Goal: Task Accomplishment & Management: Manage account settings

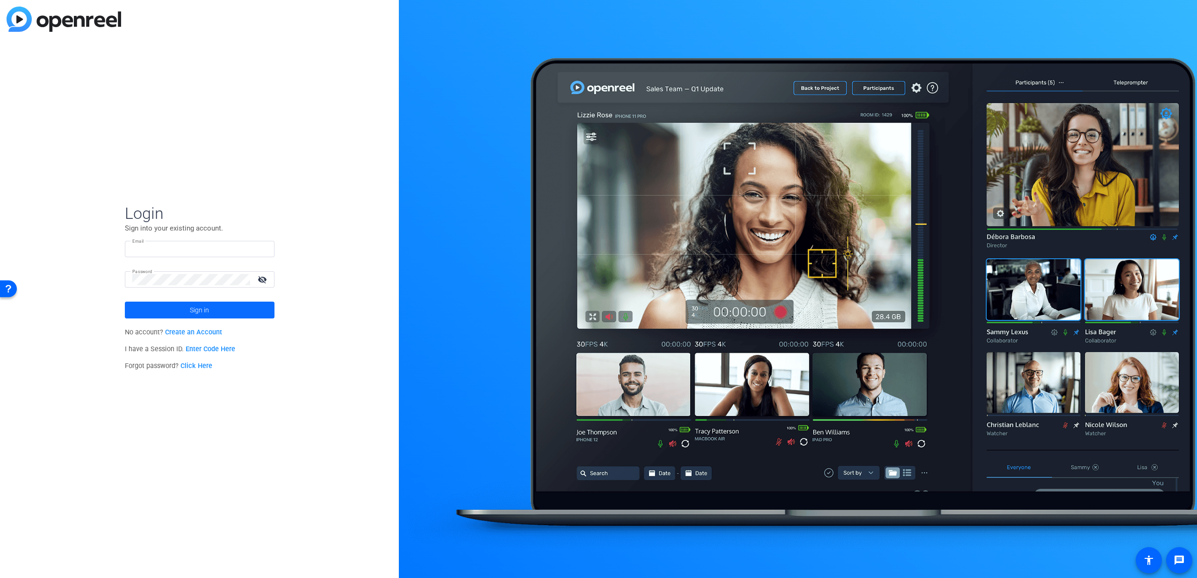
type input "dmitri.floyd@lfg.com"
click at [198, 310] on span "Sign in" at bounding box center [199, 309] width 19 height 23
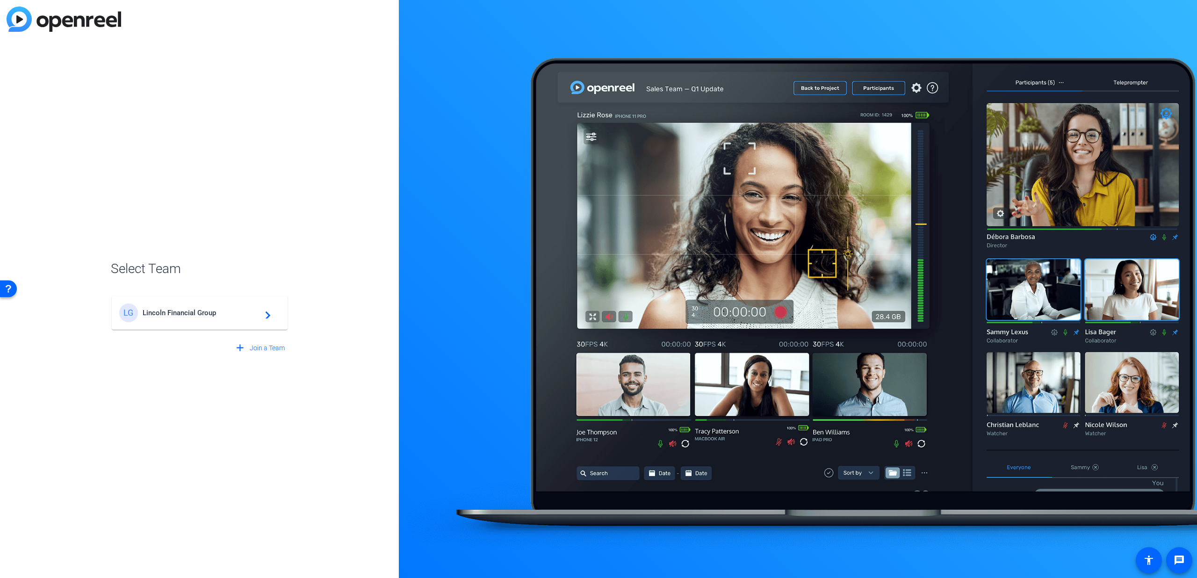
click at [226, 318] on div "LG Lincoln Financial Group navigate_next" at bounding box center [199, 312] width 161 height 19
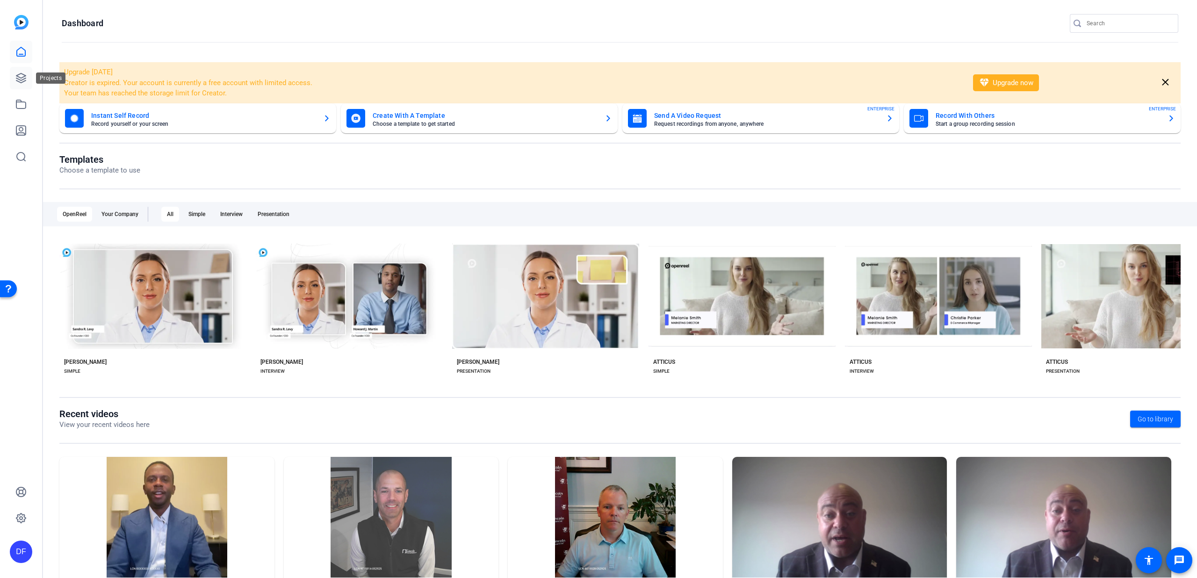
click at [23, 81] on icon at bounding box center [20, 77] width 9 height 9
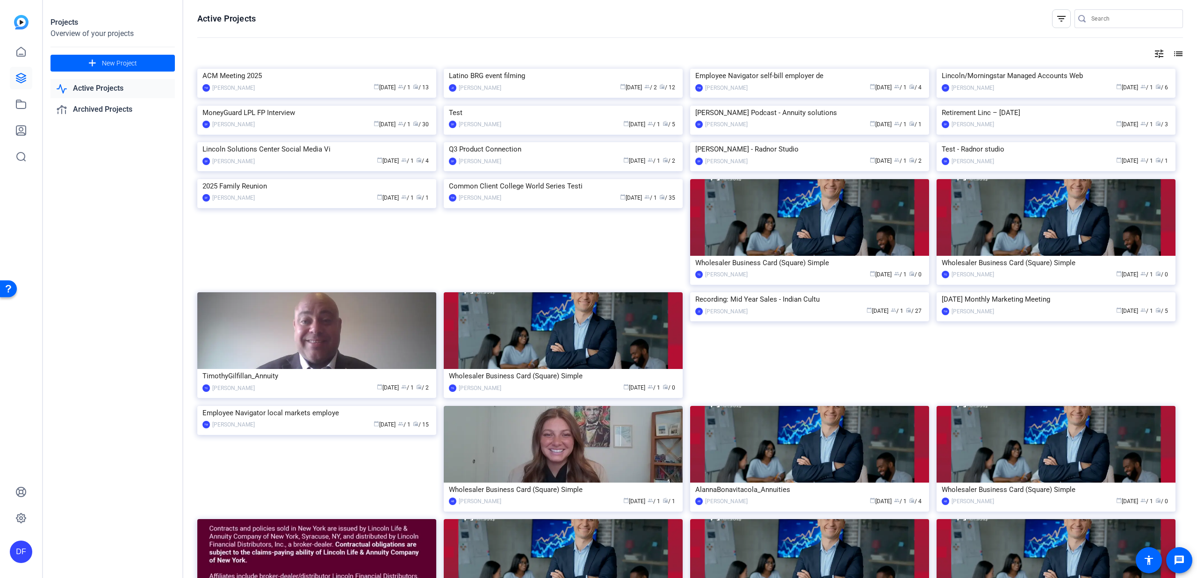
click at [1123, 19] on input "Search" at bounding box center [1133, 18] width 84 height 11
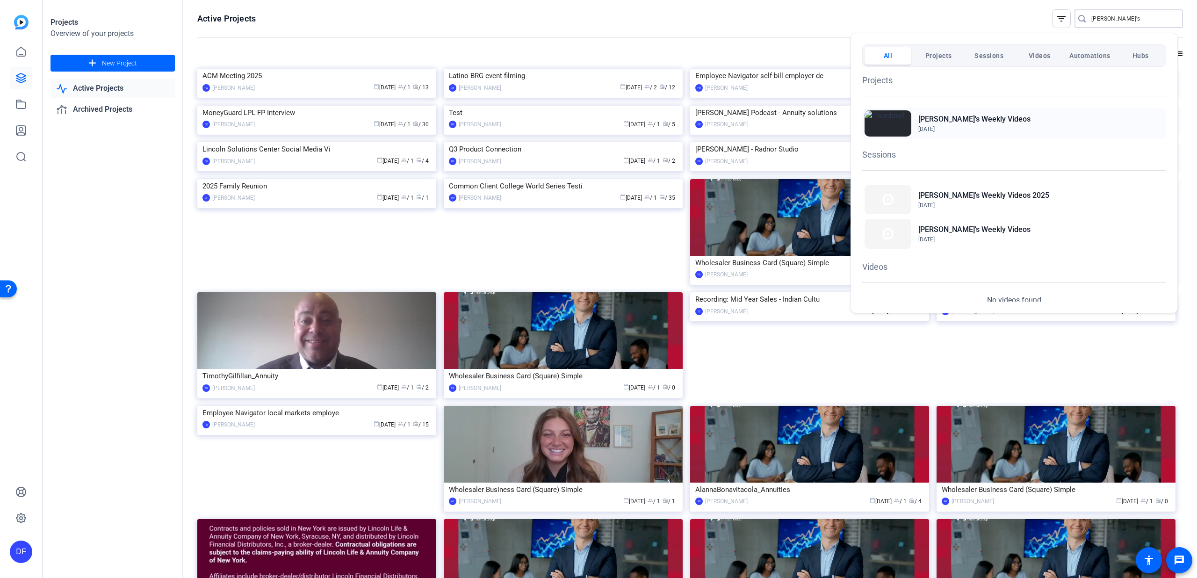
type input "[PERSON_NAME]'s"
click at [934, 126] on span "[DATE]" at bounding box center [926, 129] width 16 height 7
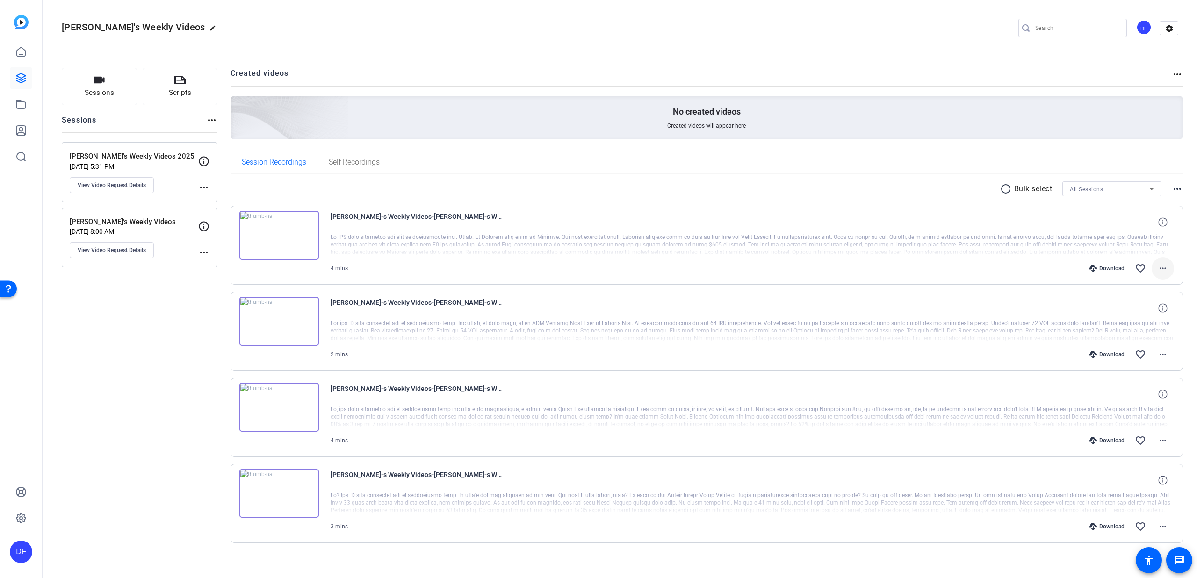
click at [1157, 266] on mat-icon "more_horiz" at bounding box center [1162, 268] width 11 height 11
click at [1136, 308] on span "Download MP4" at bounding box center [1133, 311] width 56 height 11
click at [1000, 187] on mat-icon "radio_button_unchecked" at bounding box center [1007, 188] width 14 height 11
click at [245, 301] on icon at bounding box center [243, 302] width 9 height 9
click at [244, 385] on icon at bounding box center [243, 388] width 9 height 9
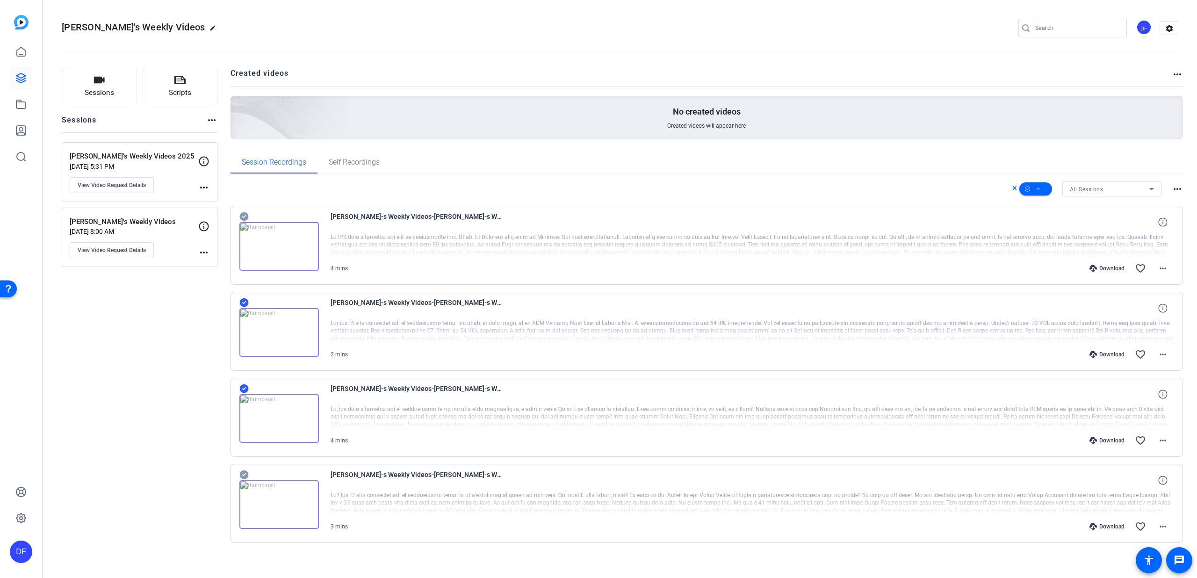
click at [242, 474] on icon at bounding box center [243, 474] width 9 height 9
click at [1036, 188] on icon at bounding box center [1038, 189] width 5 height 12
click at [1040, 249] on span "Archive" at bounding box center [1046, 250] width 50 height 11
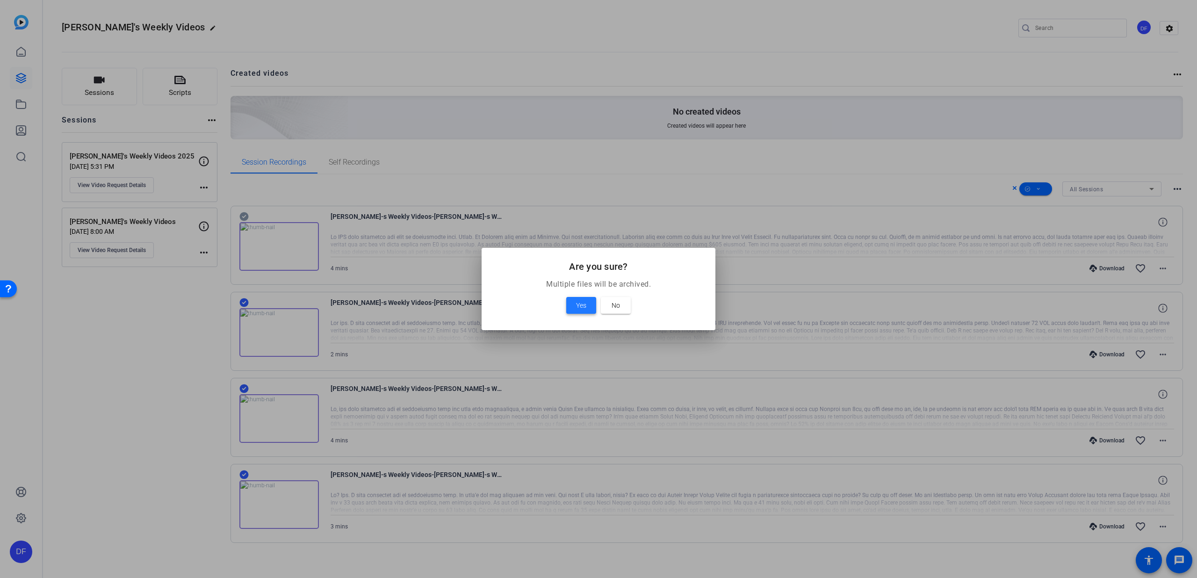
click at [582, 302] on span "Yes" at bounding box center [581, 305] width 10 height 11
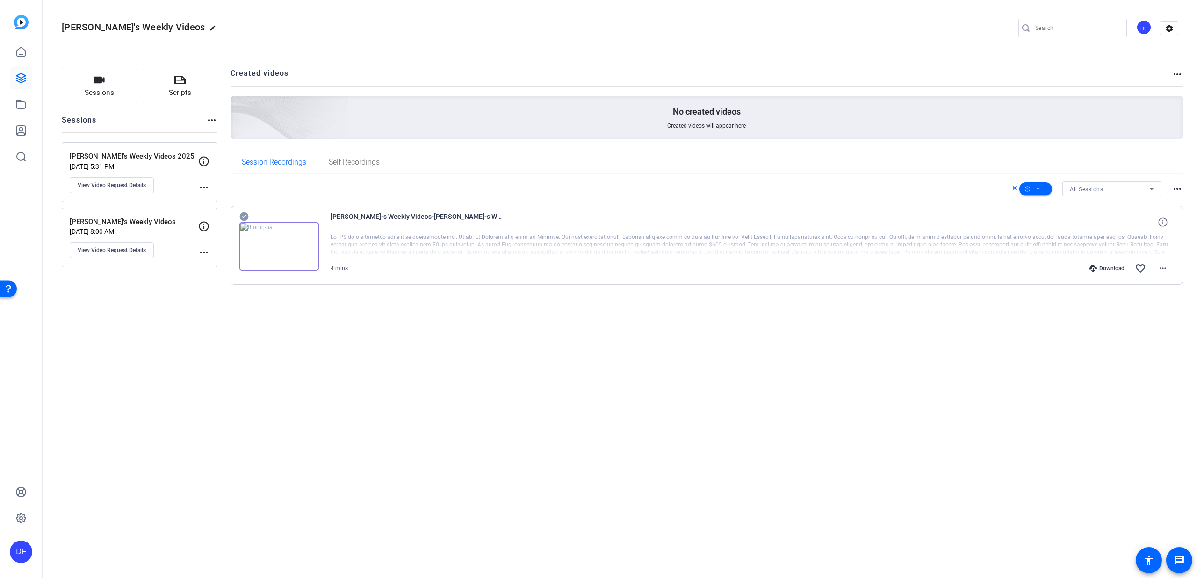
click at [242, 216] on icon at bounding box center [243, 216] width 9 height 9
click at [1043, 187] on span at bounding box center [1035, 189] width 33 height 22
click at [1056, 248] on span "Archive" at bounding box center [1052, 250] width 50 height 11
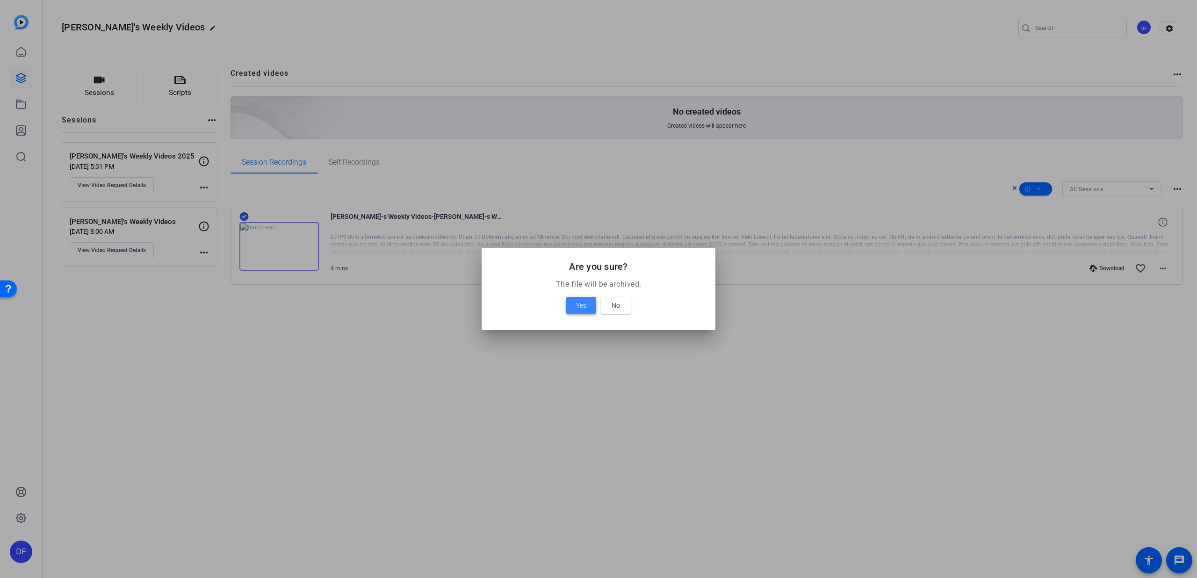
click at [577, 302] on span "Yes" at bounding box center [581, 305] width 10 height 11
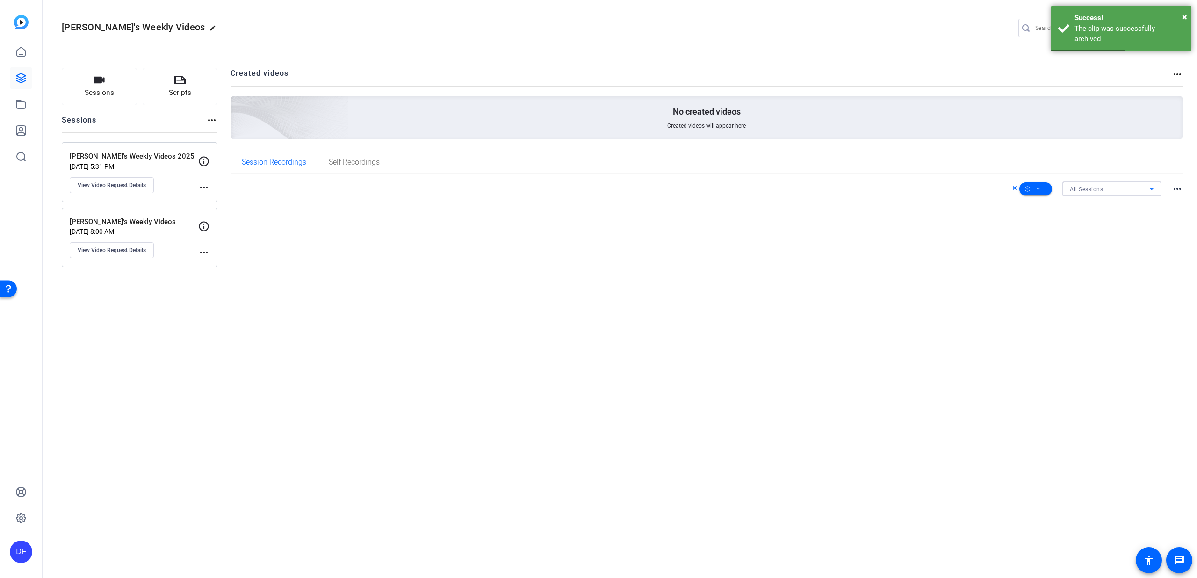
click at [1107, 186] on div "All Sessions" at bounding box center [1109, 189] width 79 height 12
click at [1107, 187] on div at bounding box center [598, 289] width 1197 height 578
click at [1014, 188] on icon at bounding box center [1015, 188] width 4 height 4
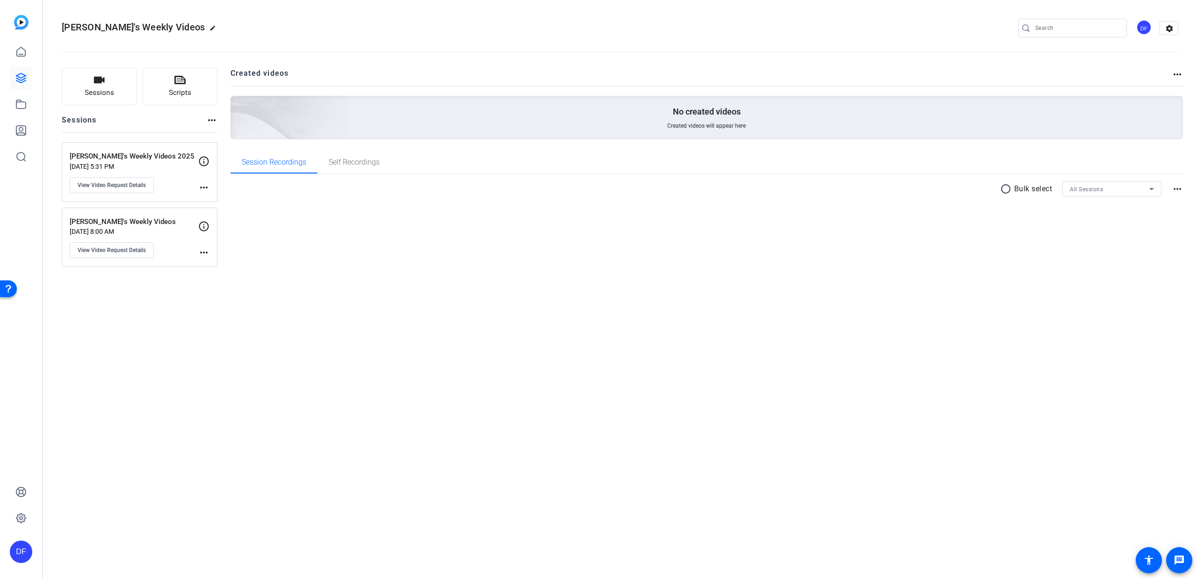
click at [1178, 77] on mat-icon "more_horiz" at bounding box center [1177, 74] width 11 height 11
click at [1177, 75] on div at bounding box center [598, 289] width 1197 height 578
click at [1177, 75] on mat-icon "more_horiz" at bounding box center [1177, 74] width 11 height 11
click at [1172, 86] on span "View Archived Projects" at bounding box center [1144, 87] width 61 height 11
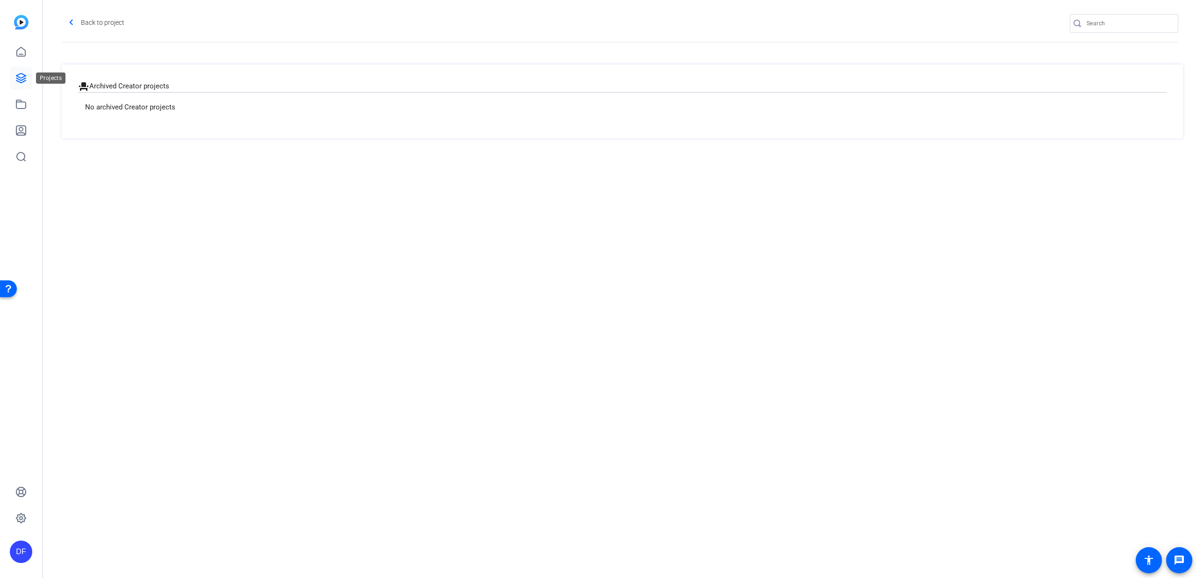
click at [23, 78] on icon at bounding box center [20, 77] width 11 height 11
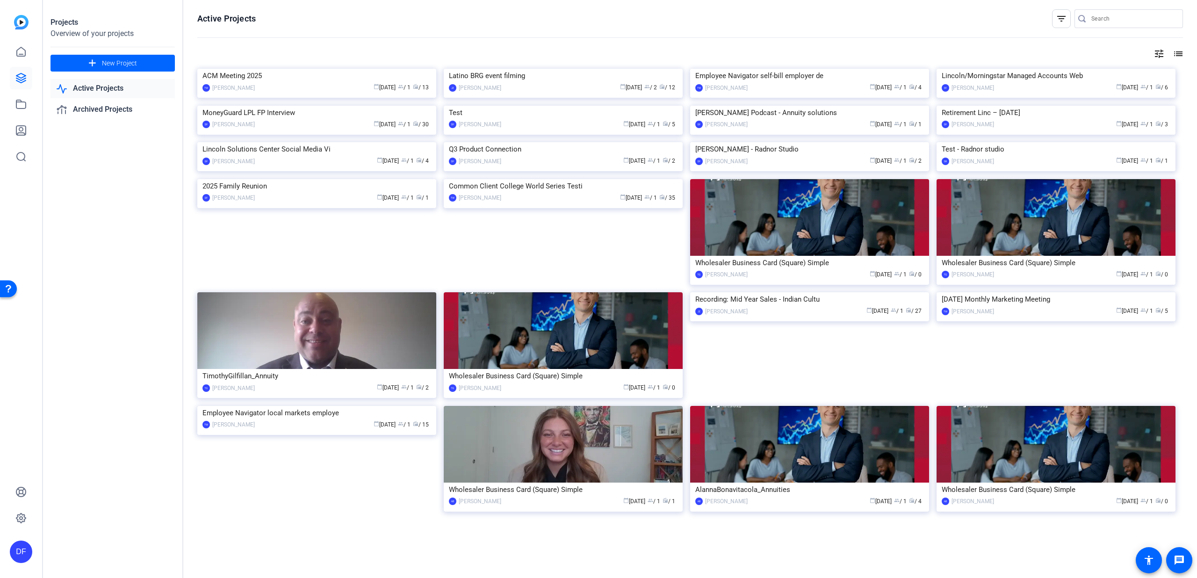
click at [1094, 13] on input "Search" at bounding box center [1133, 18] width 84 height 11
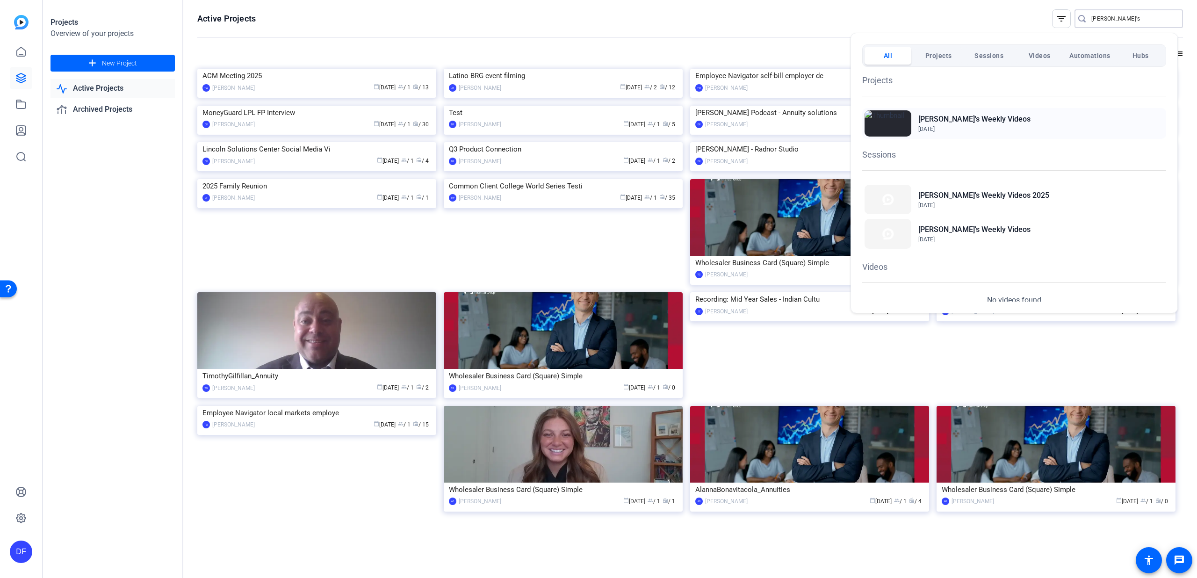
type input "[PERSON_NAME]'s"
click at [974, 116] on h2 "[PERSON_NAME]'s Weekly Videos" at bounding box center [974, 119] width 112 height 11
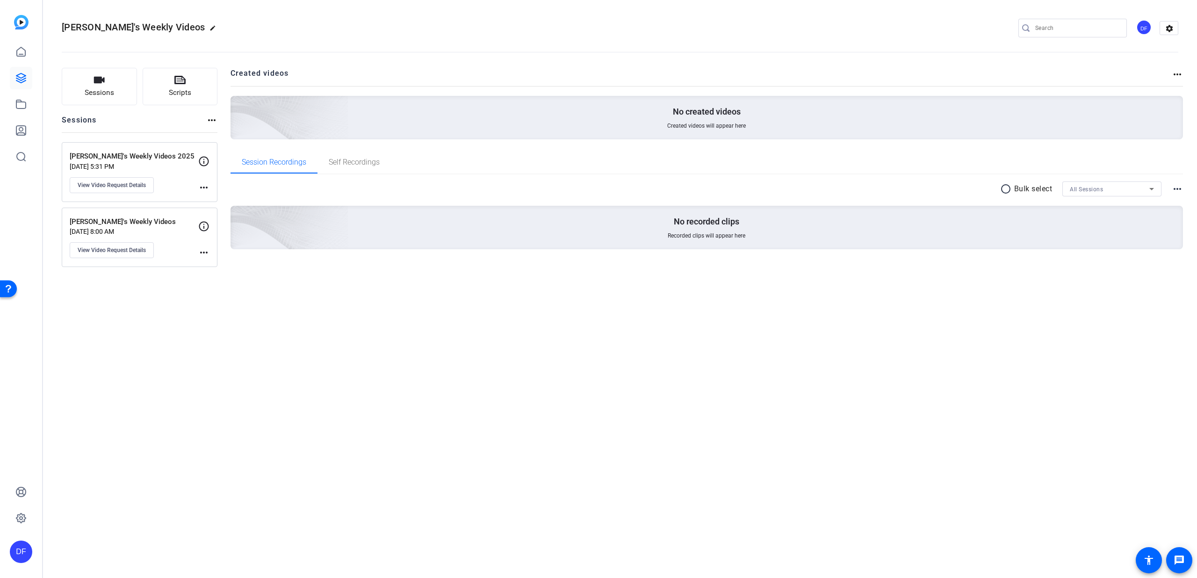
click at [1179, 187] on mat-icon "more_horiz" at bounding box center [1177, 188] width 11 height 11
click at [1162, 199] on span "View Archived Clips" at bounding box center [1148, 200] width 53 height 11
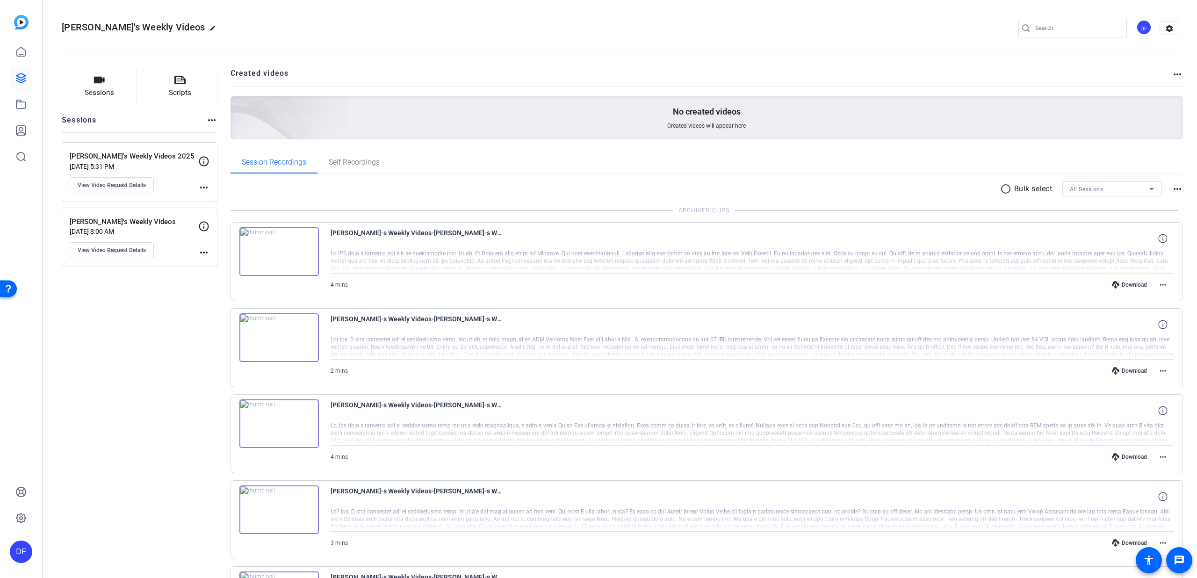
click at [1172, 187] on mat-icon "more_horiz" at bounding box center [1177, 188] width 11 height 11
click at [1156, 196] on span "Hide Archived Clips" at bounding box center [1144, 200] width 52 height 11
